Goal: Communication & Community: Answer question/provide support

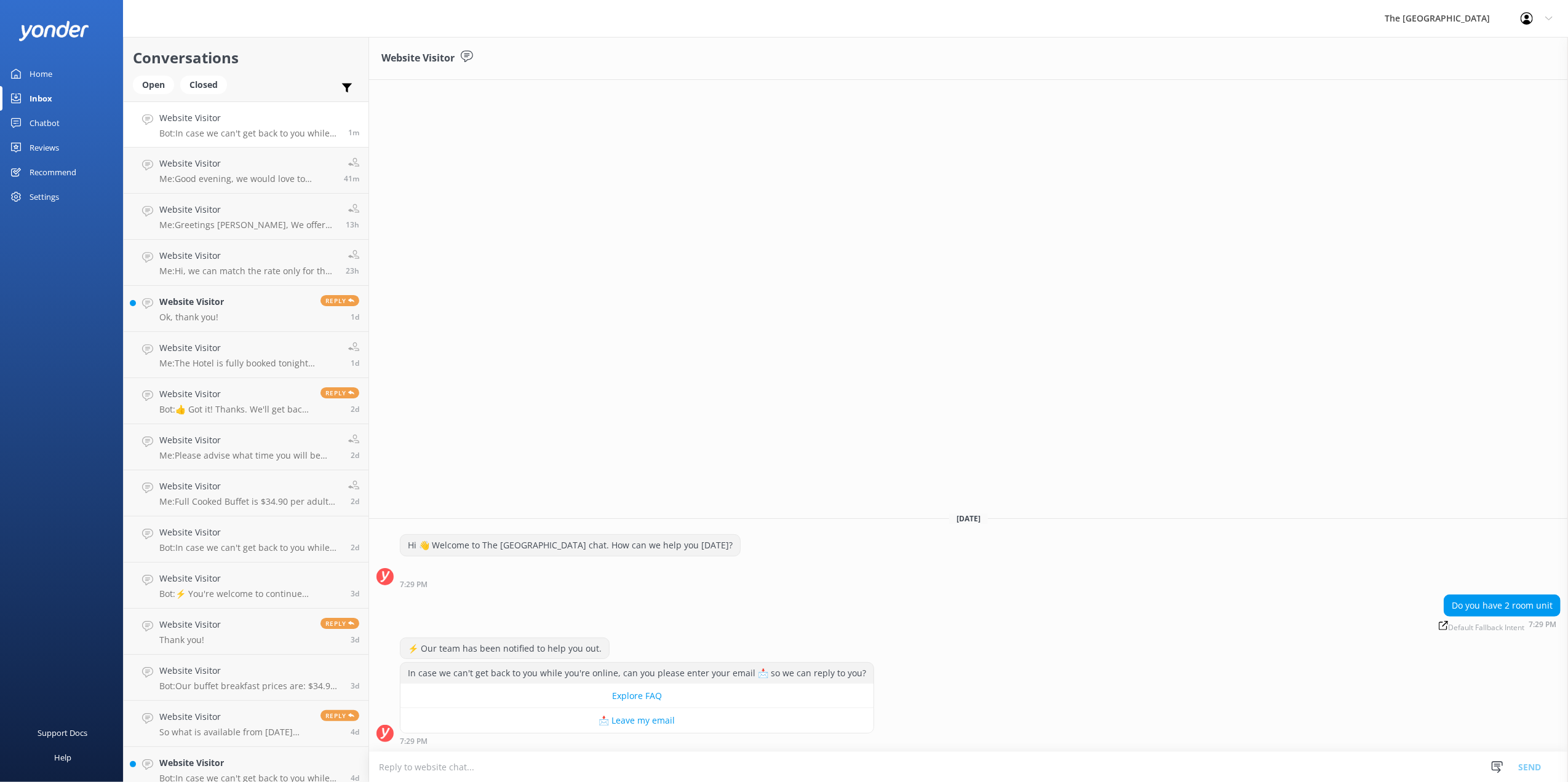
click at [735, 762] on textarea at bounding box center [968, 767] width 1199 height 30
type textarea "what date were you looking for?"
click at [1528, 768] on button "Send" at bounding box center [1529, 766] width 46 height 31
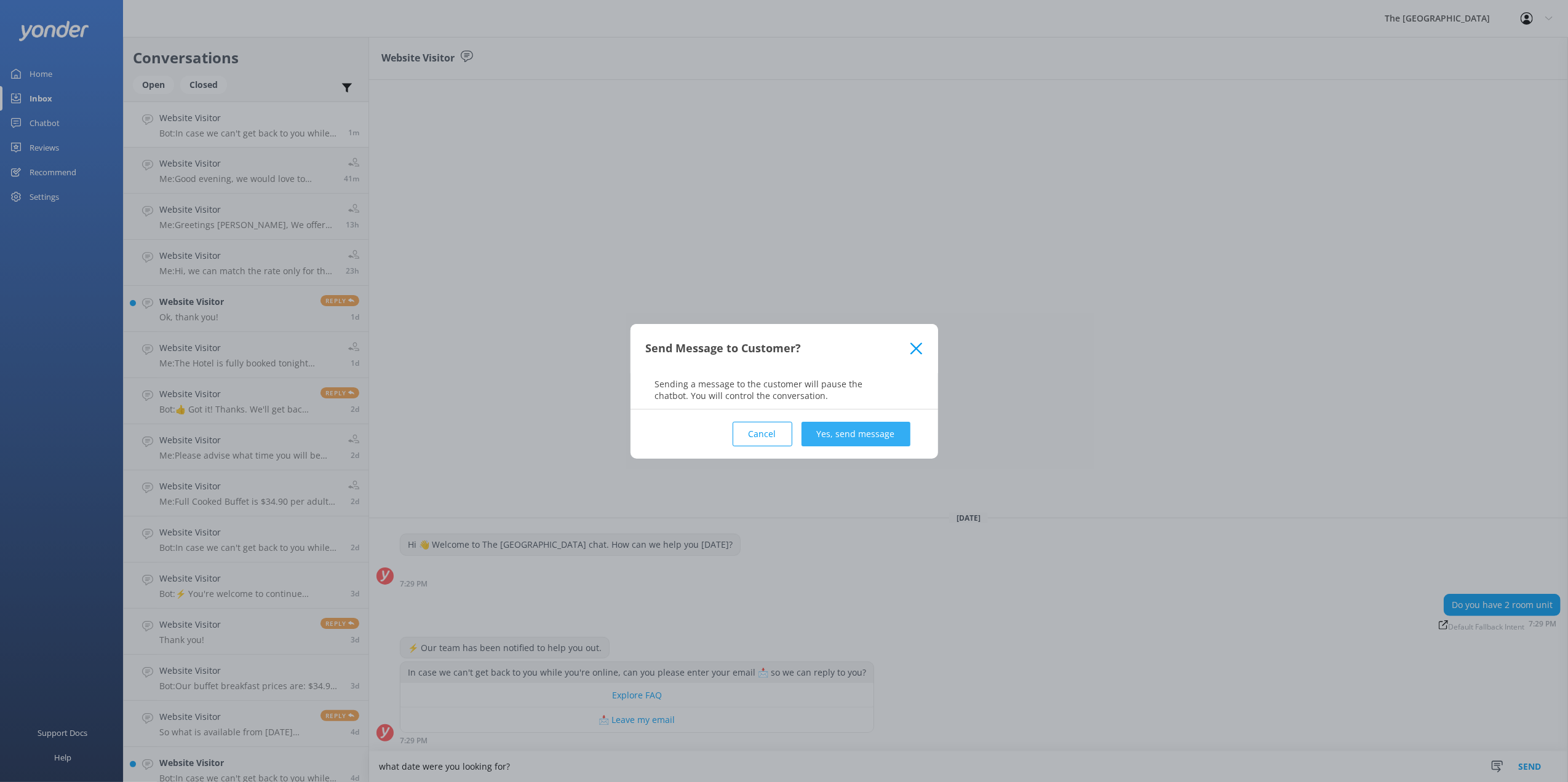
click at [870, 432] on button "Yes, send message" at bounding box center [856, 434] width 109 height 25
